Goal: Task Accomplishment & Management: Complete application form

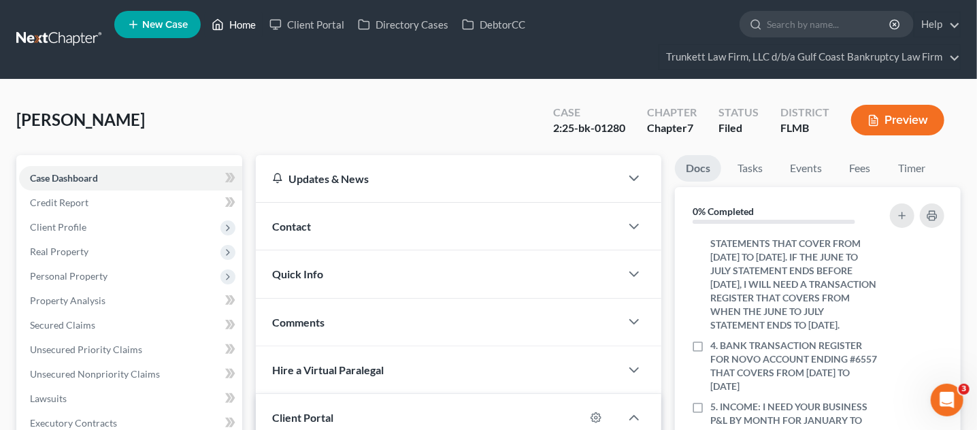
drag, startPoint x: 255, startPoint y: 21, endPoint x: 262, endPoint y: 24, distance: 8.0
click at [255, 21] on link "Home" at bounding box center [234, 24] width 58 height 25
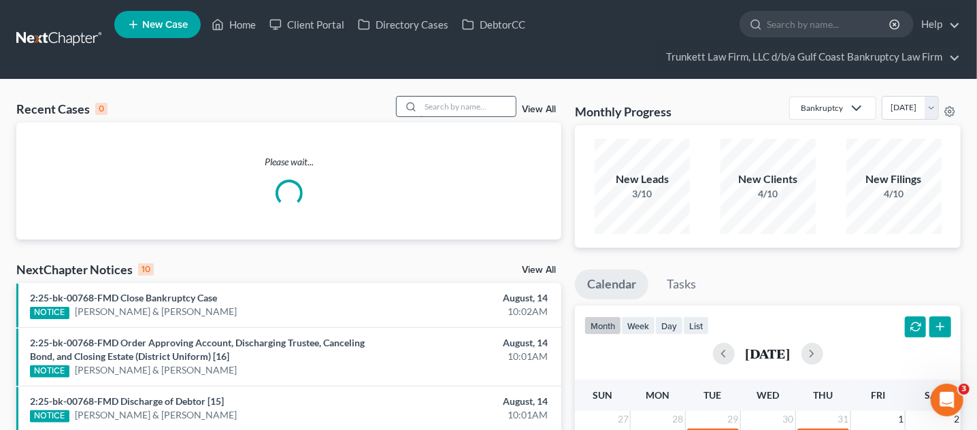
click at [449, 109] on input "search" at bounding box center [468, 107] width 95 height 20
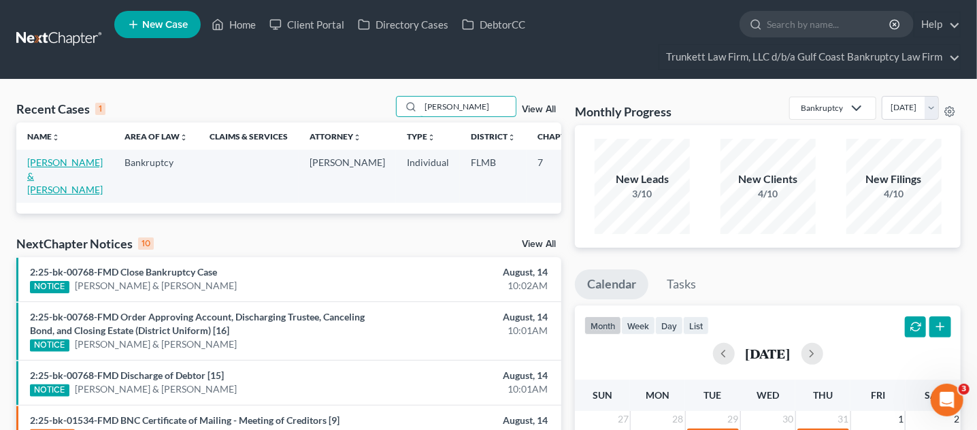
type input "[PERSON_NAME]"
click at [38, 167] on link "[PERSON_NAME] & [PERSON_NAME]" at bounding box center [65, 176] width 76 height 39
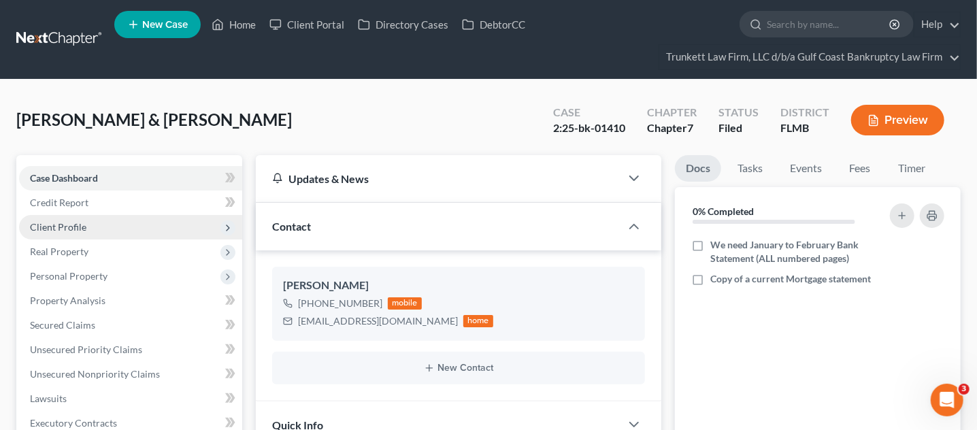
click at [72, 225] on span "Client Profile" at bounding box center [58, 227] width 56 height 12
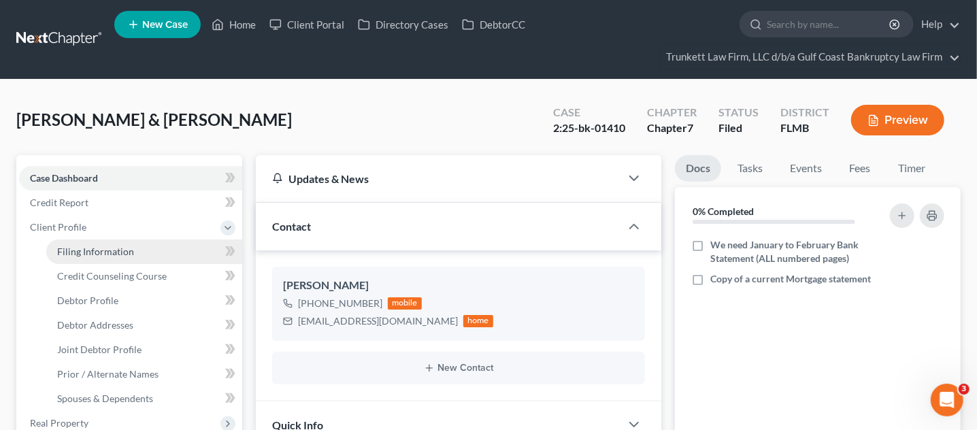
click at [80, 243] on link "Filing Information" at bounding box center [144, 252] width 196 height 25
select select "1"
select select "0"
select select "9"
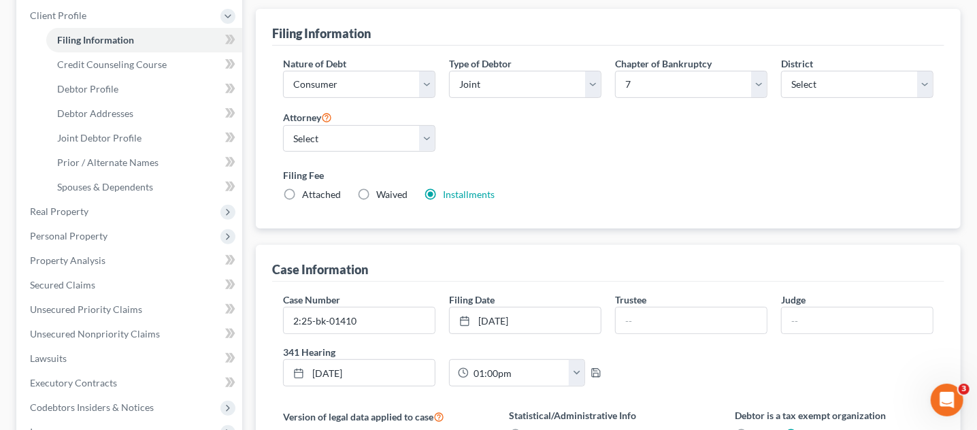
scroll to position [255, 0]
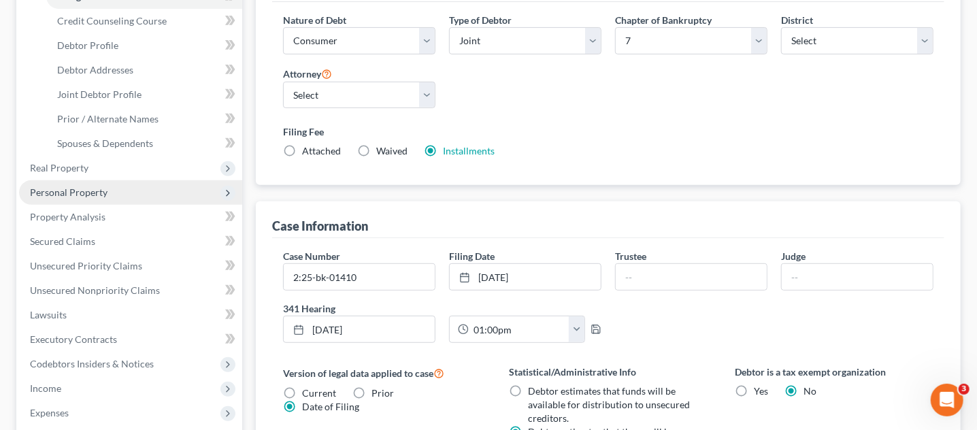
click at [119, 185] on span "Personal Property" at bounding box center [130, 192] width 223 height 25
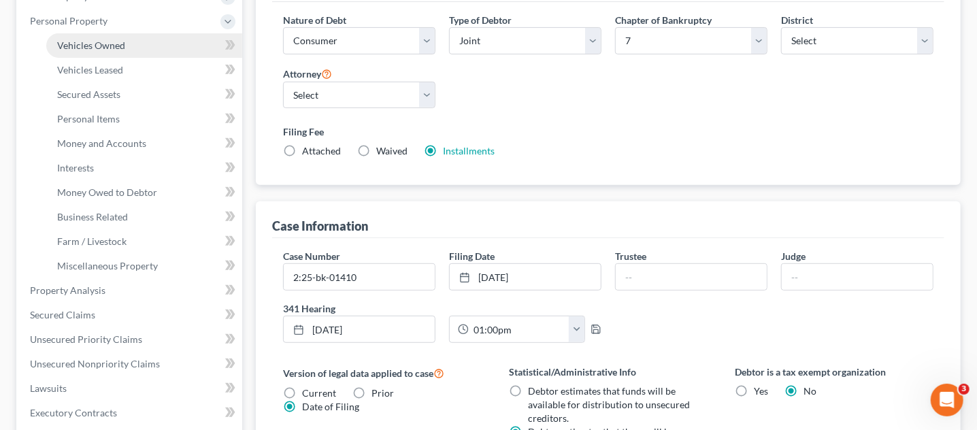
click at [125, 46] on link "Vehicles Owned" at bounding box center [144, 45] width 196 height 25
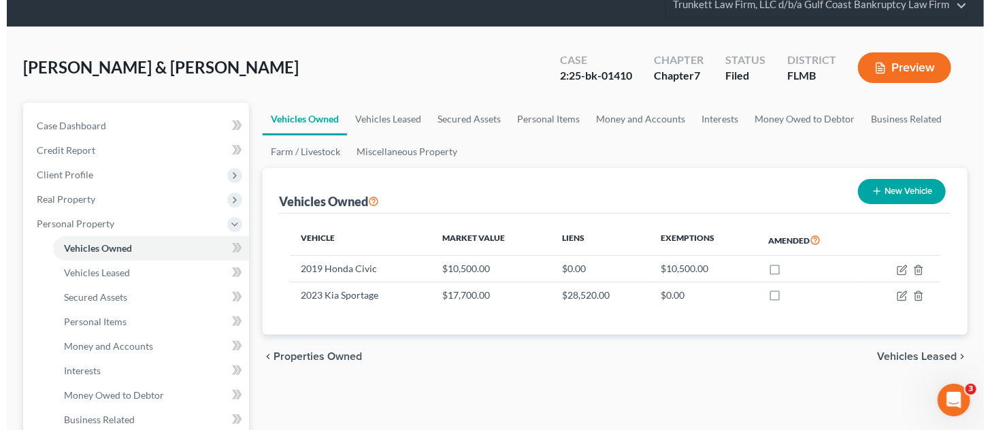
scroll to position [84, 0]
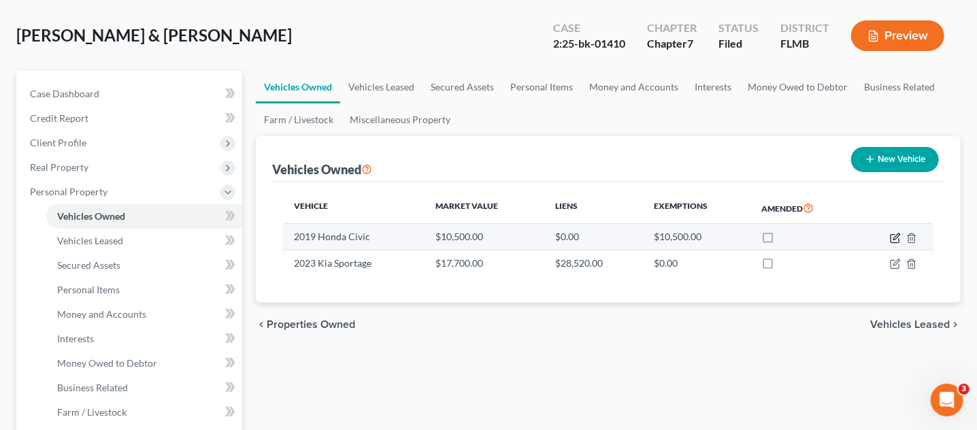
click at [898, 234] on icon "button" at bounding box center [897, 236] width 6 height 6
select select "0"
select select "7"
select select "3"
select select "2"
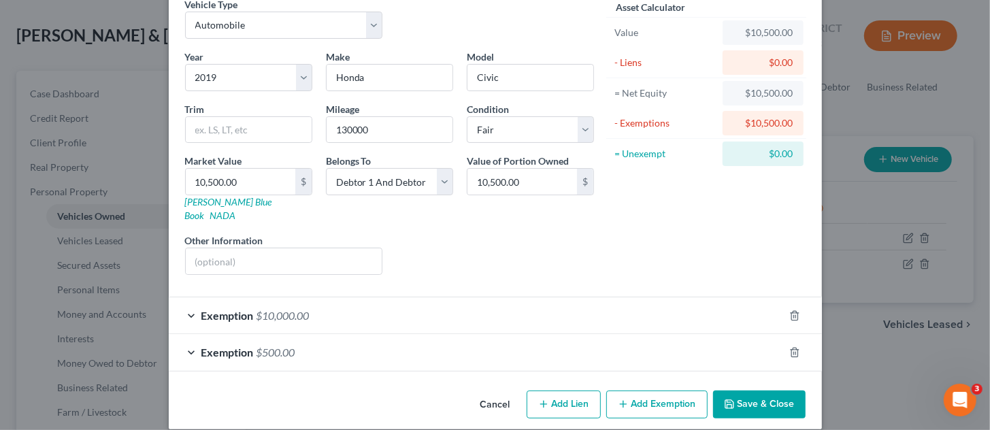
scroll to position [0, 0]
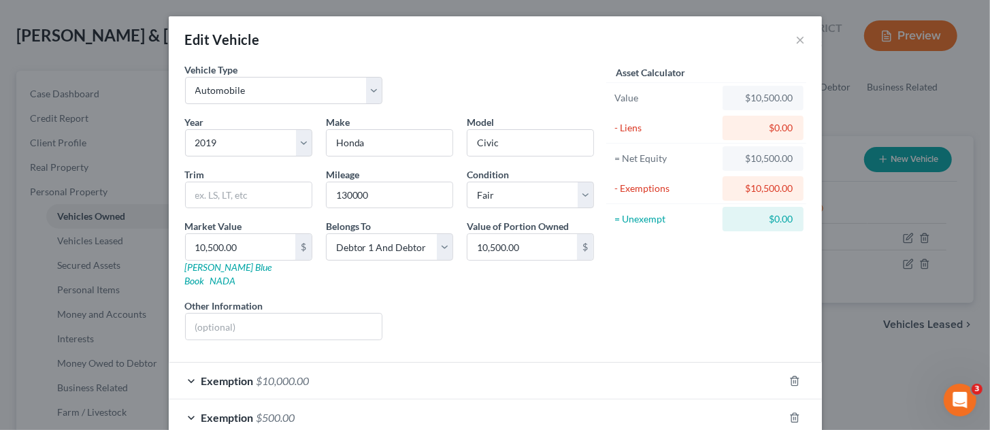
click at [461, 363] on div "Exemption $10,000.00" at bounding box center [476, 381] width 615 height 36
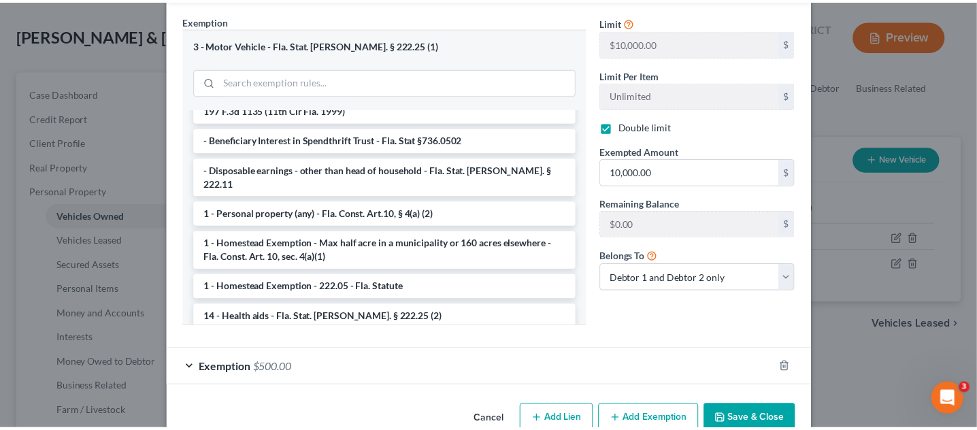
scroll to position [417, 0]
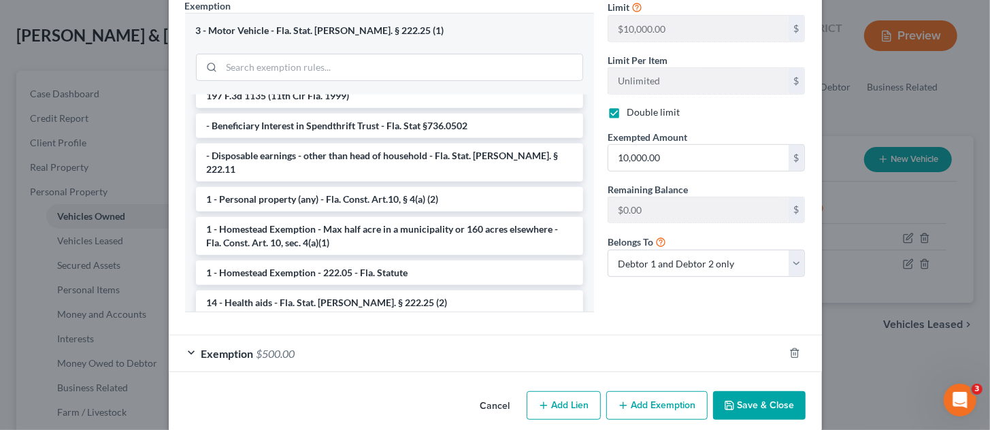
click at [774, 391] on button "Save & Close" at bounding box center [759, 405] width 93 height 29
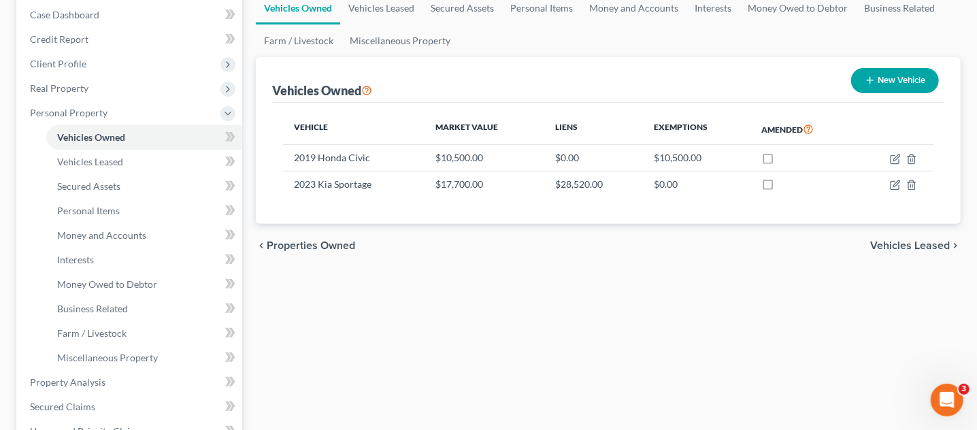
scroll to position [0, 0]
